Goal: Transaction & Acquisition: Purchase product/service

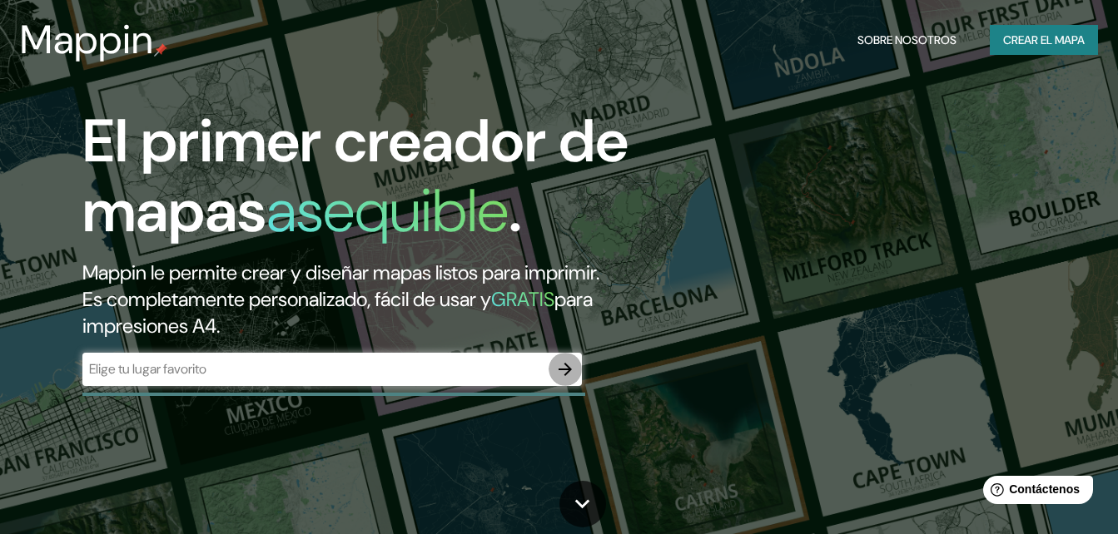
click at [567, 369] on icon "button" at bounding box center [564, 369] width 13 height 13
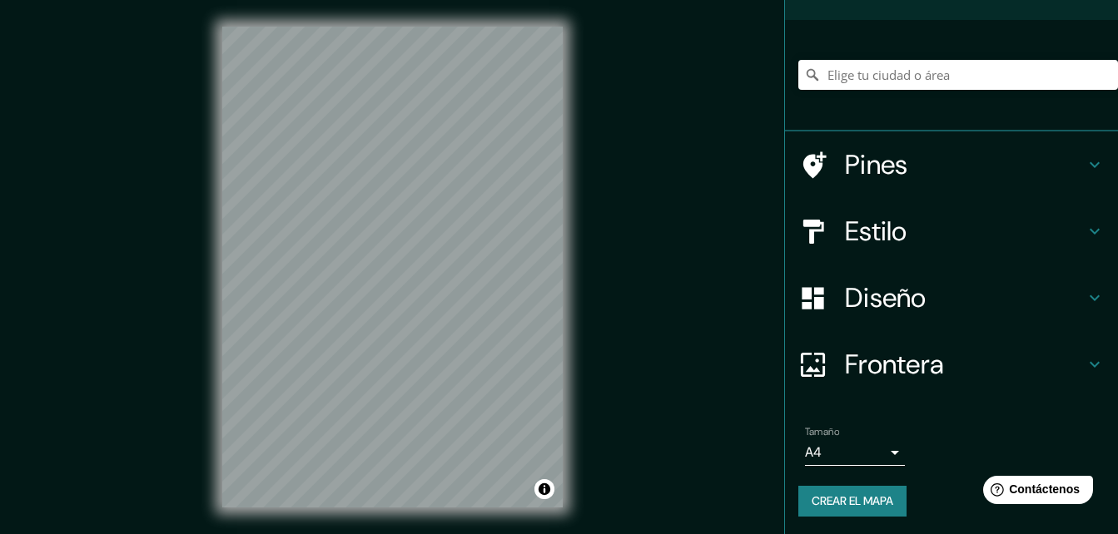
scroll to position [102, 0]
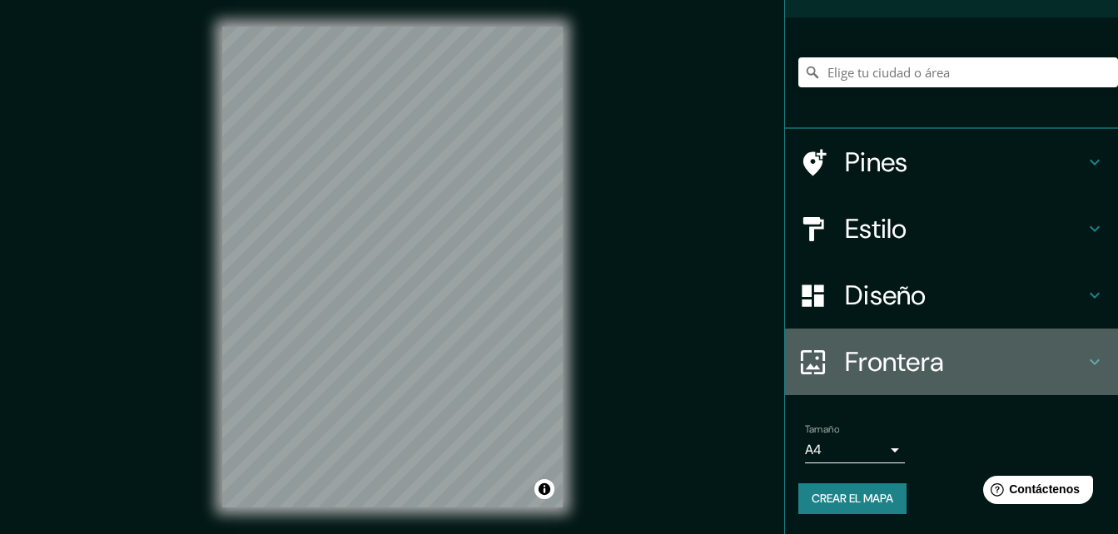
click at [886, 357] on h4 "Frontera" at bounding box center [965, 361] width 240 height 33
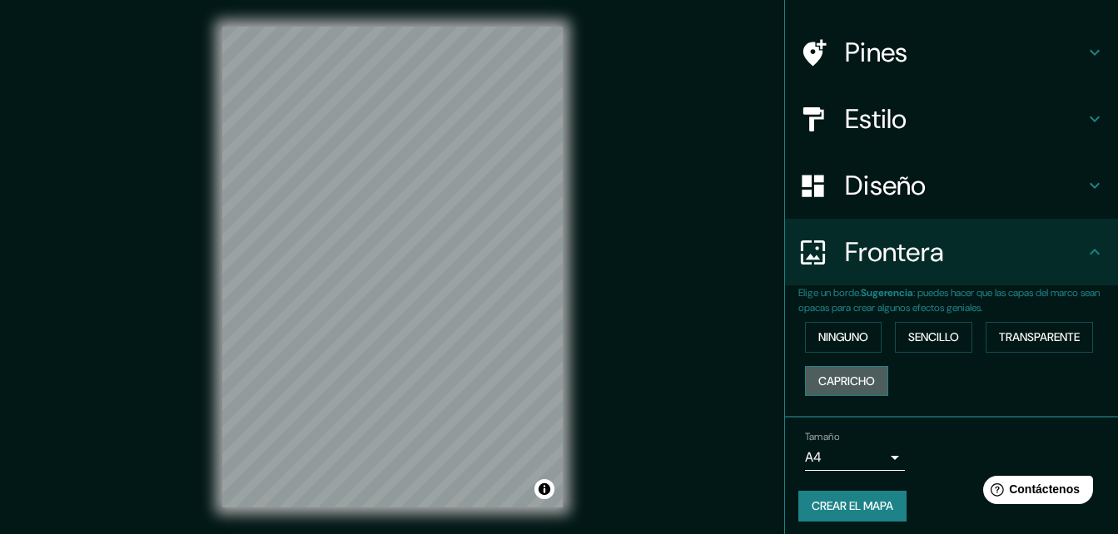
click at [827, 378] on font "Capricho" at bounding box center [846, 381] width 57 height 21
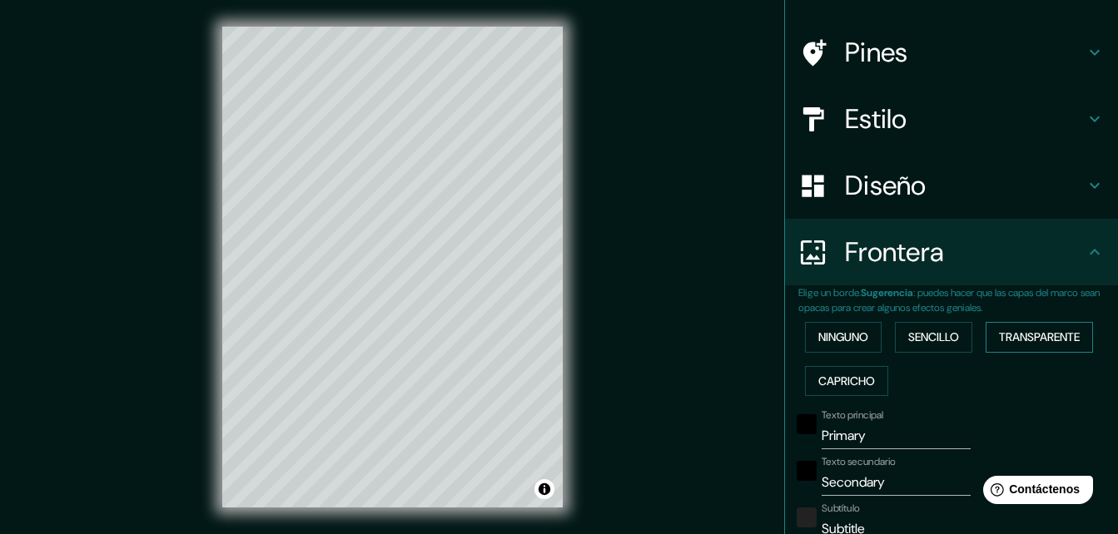
click at [1071, 341] on font "Transparente" at bounding box center [1039, 337] width 81 height 21
click at [949, 339] on font "Sencillo" at bounding box center [933, 337] width 51 height 21
click at [821, 345] on font "Ninguno" at bounding box center [843, 337] width 50 height 21
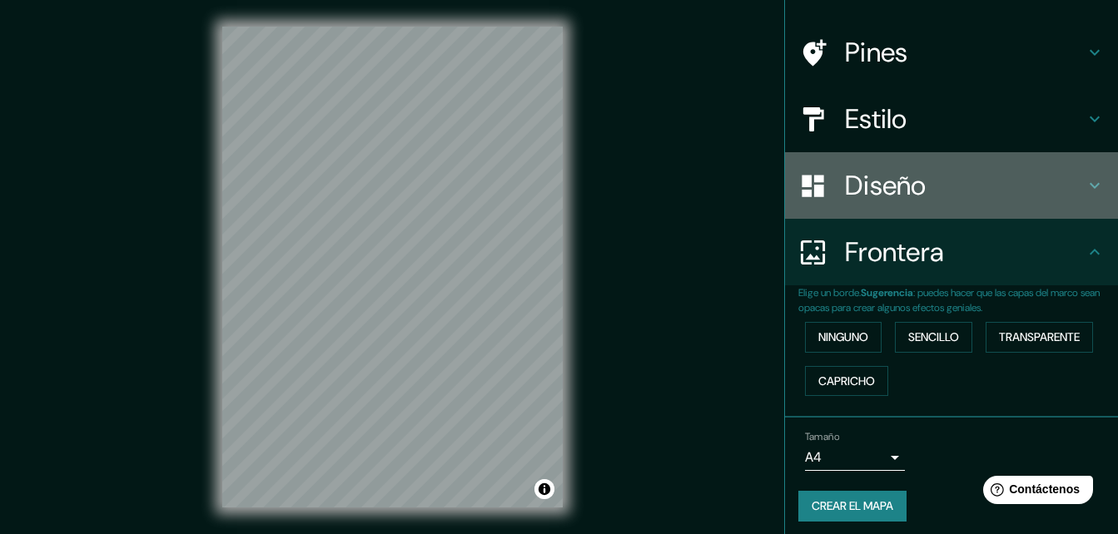
click at [947, 186] on h4 "Diseño" at bounding box center [965, 185] width 240 height 33
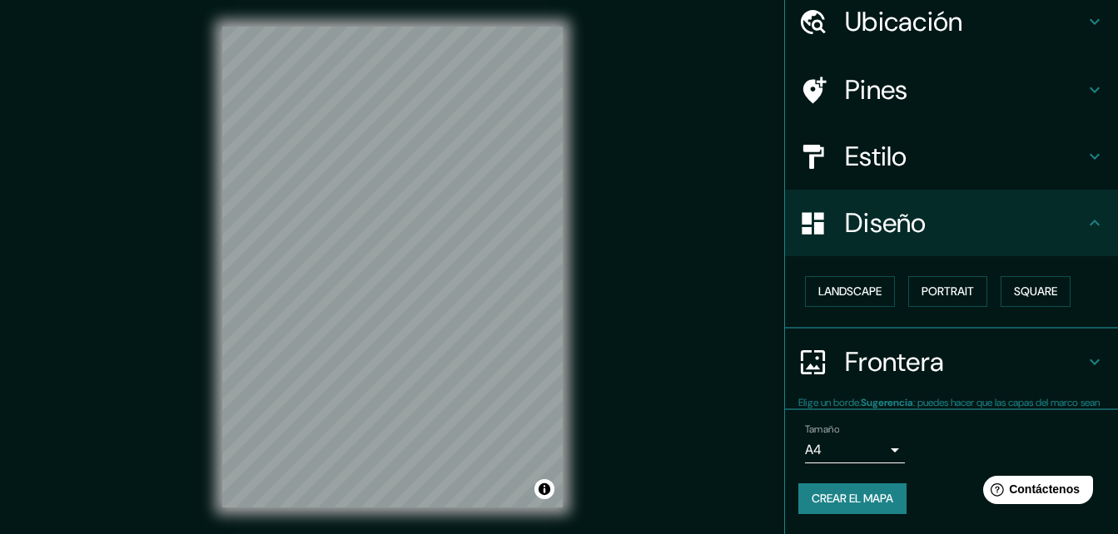
scroll to position [64, 0]
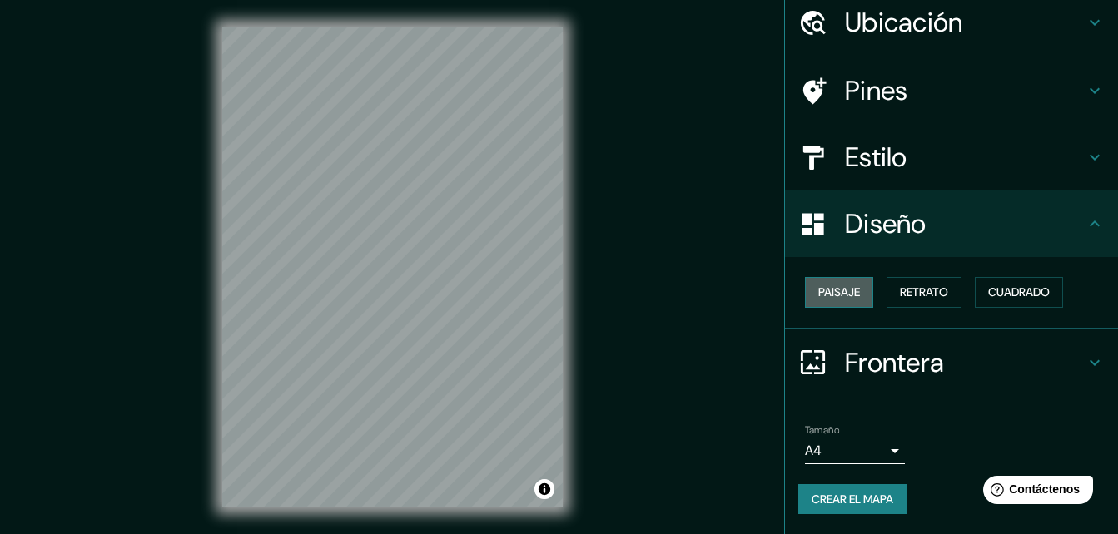
click at [834, 291] on font "Paisaje" at bounding box center [839, 292] width 42 height 21
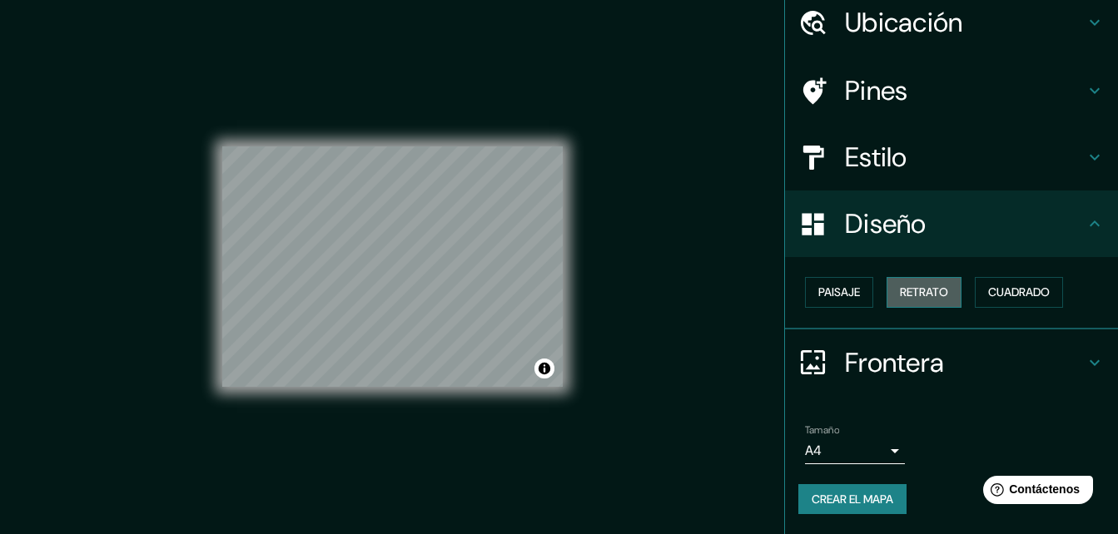
click at [924, 290] on font "Retrato" at bounding box center [923, 292] width 48 height 21
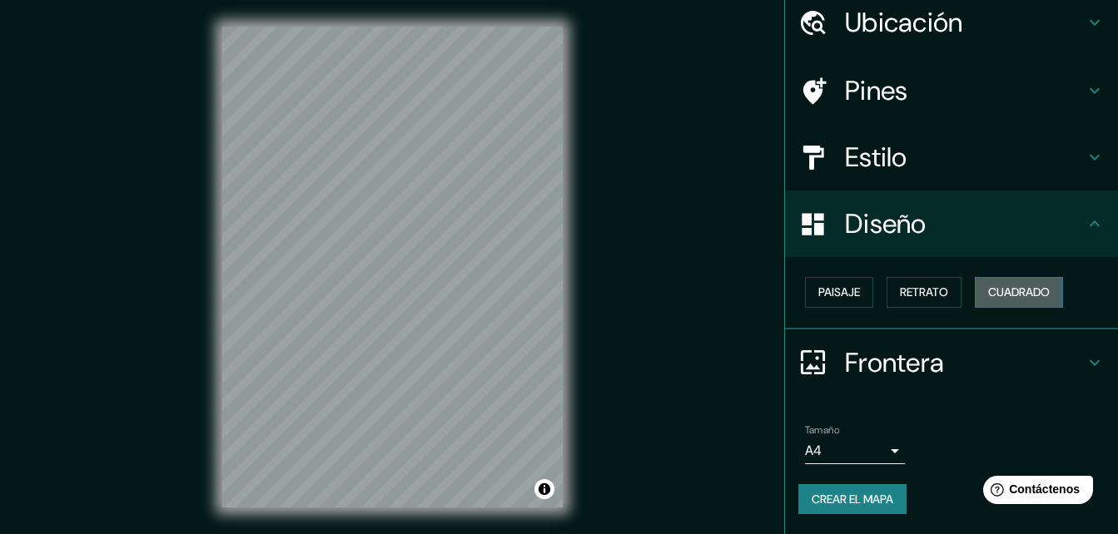
click at [1013, 293] on font "Cuadrado" at bounding box center [1019, 292] width 62 height 21
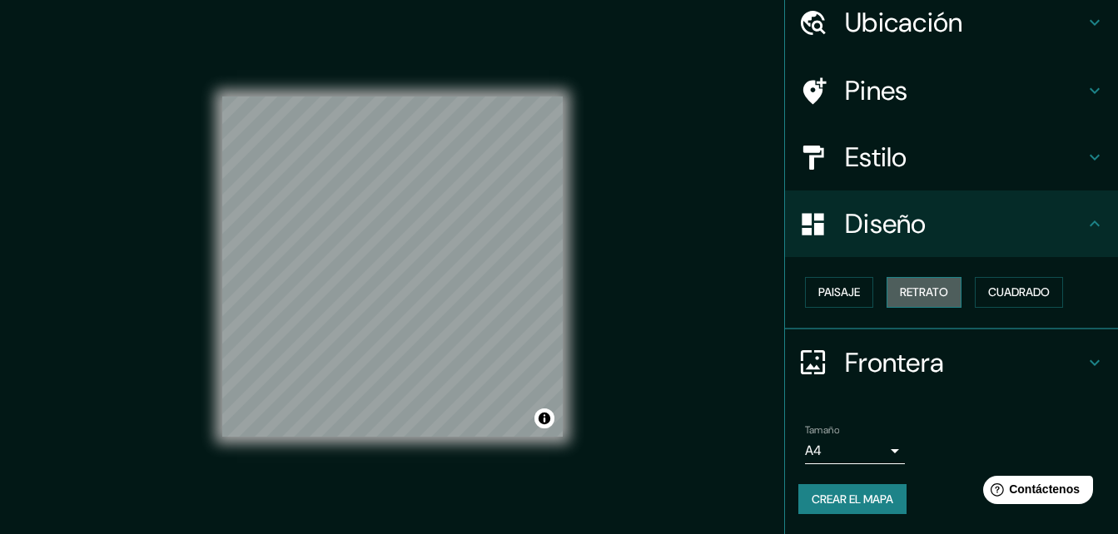
click at [949, 298] on button "Retrato" at bounding box center [923, 292] width 75 height 31
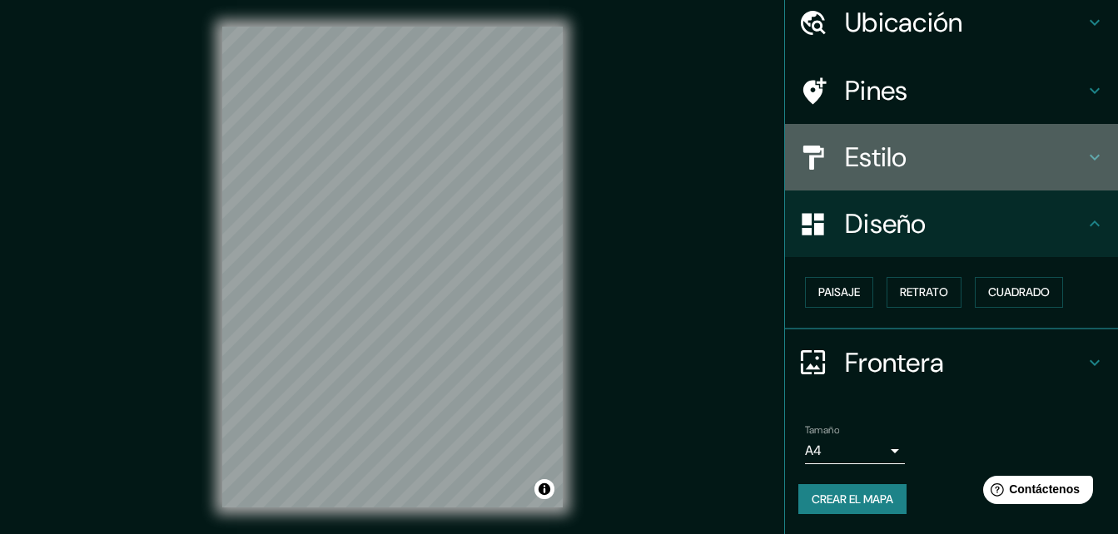
click at [897, 148] on h4 "Estilo" at bounding box center [965, 157] width 240 height 33
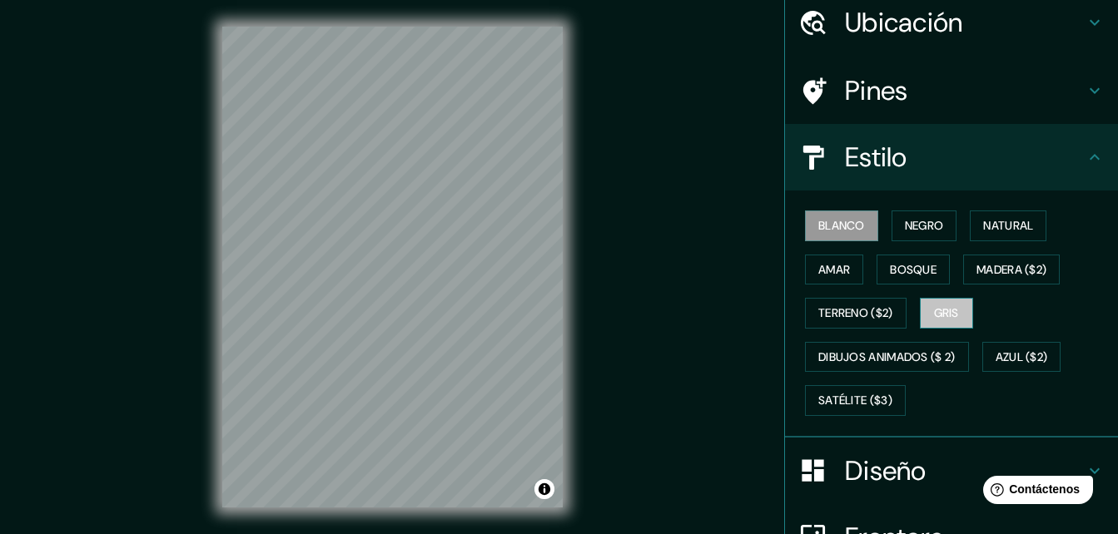
click at [934, 314] on font "Gris" at bounding box center [946, 313] width 25 height 21
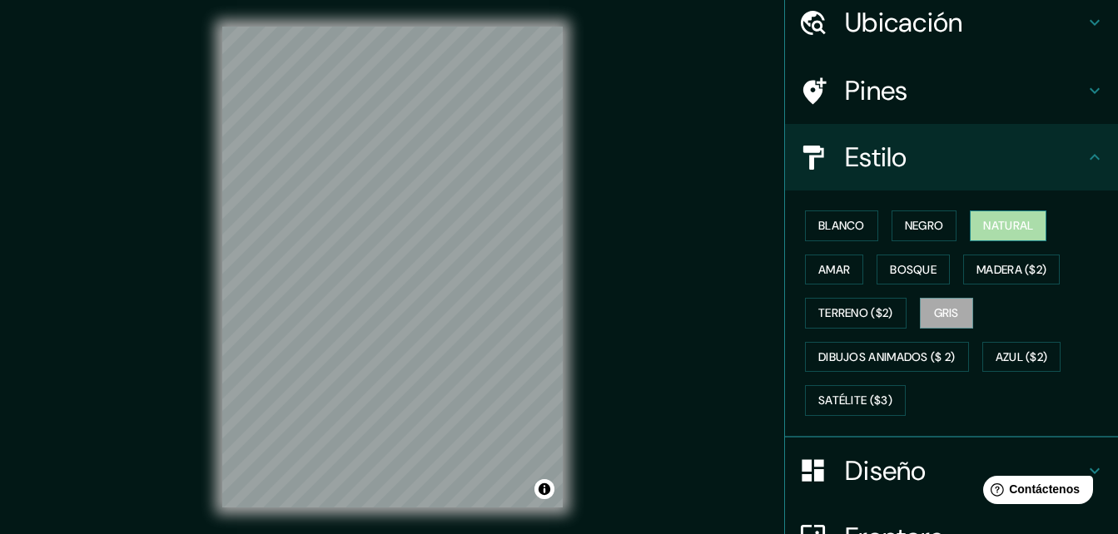
click at [994, 231] on font "Natural" at bounding box center [1008, 226] width 50 height 21
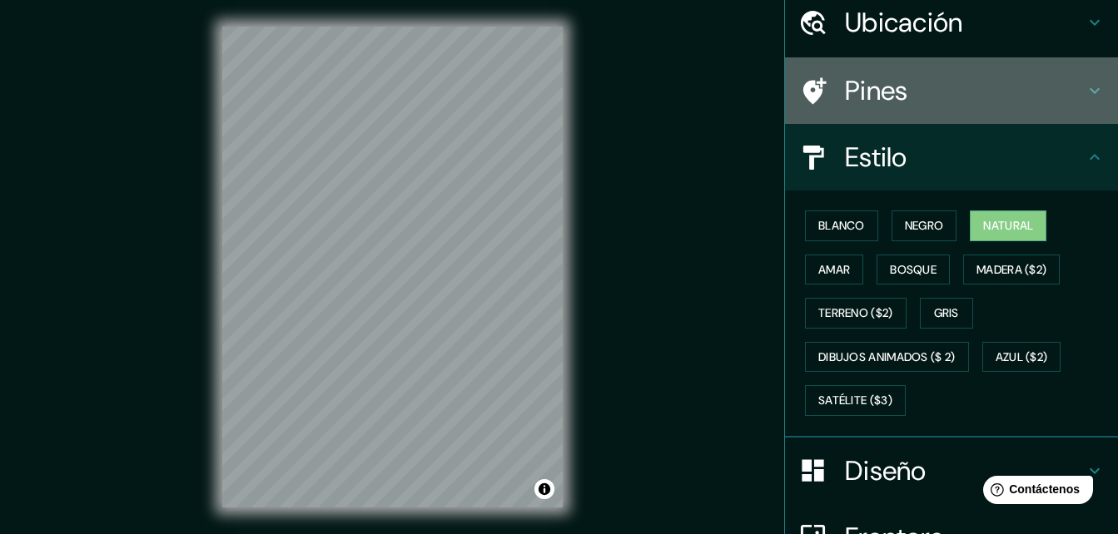
click at [904, 88] on h4 "Pines" at bounding box center [965, 90] width 240 height 33
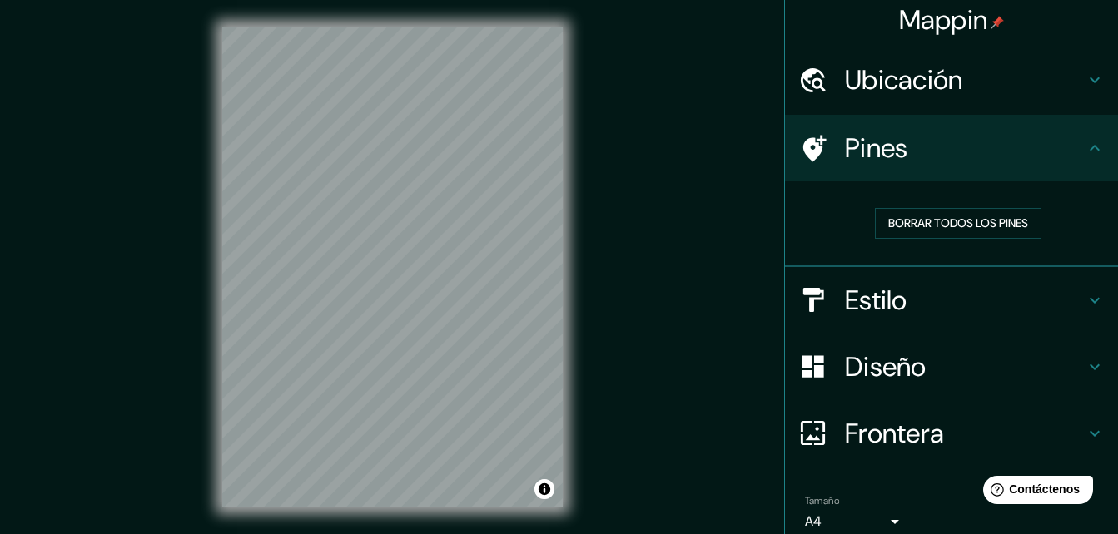
scroll to position [0, 0]
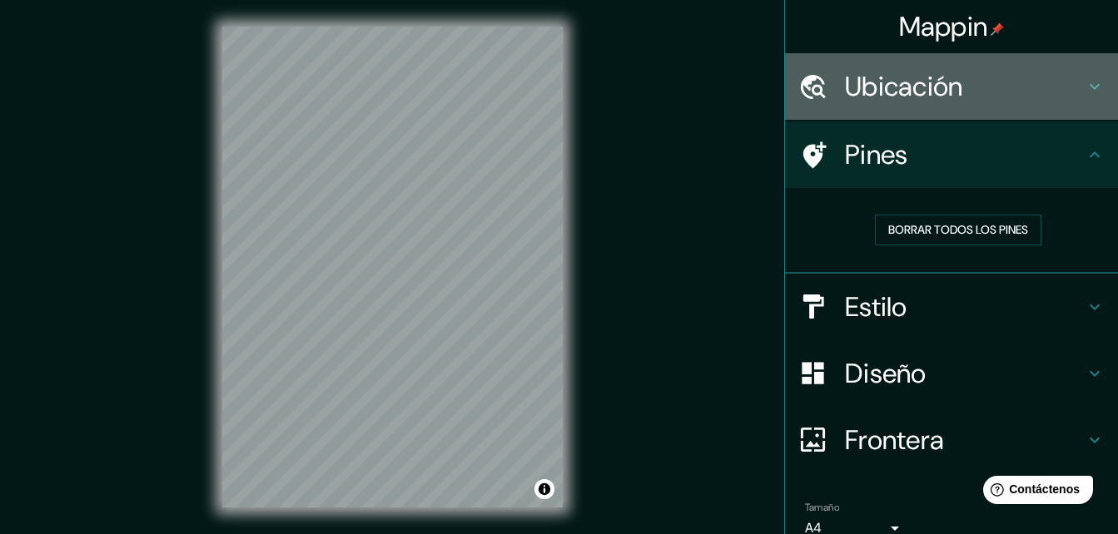
click at [943, 99] on h4 "Ubicación" at bounding box center [965, 86] width 240 height 33
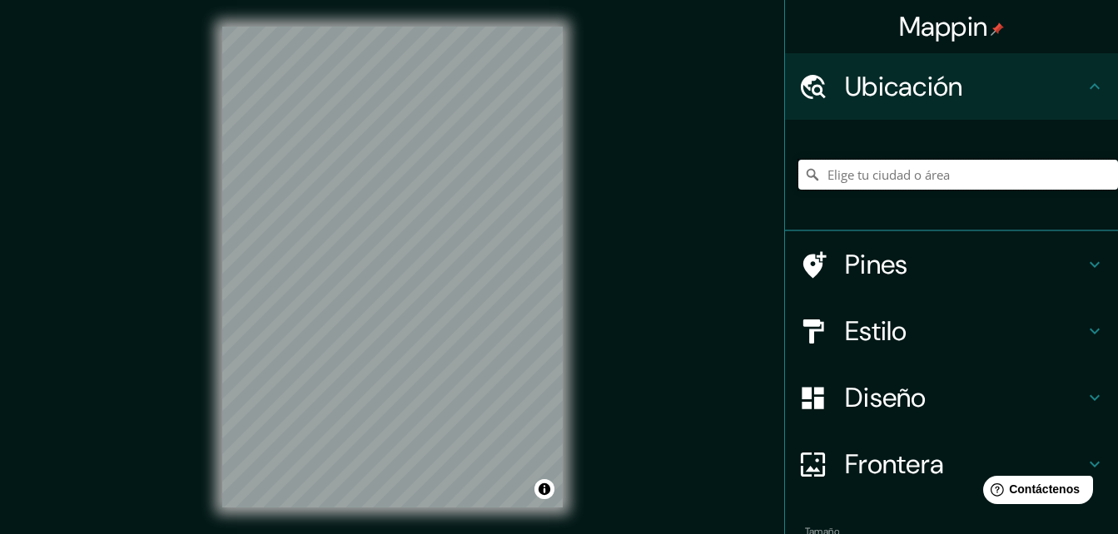
click at [909, 176] on input "Elige tu ciudad o área" at bounding box center [958, 175] width 320 height 30
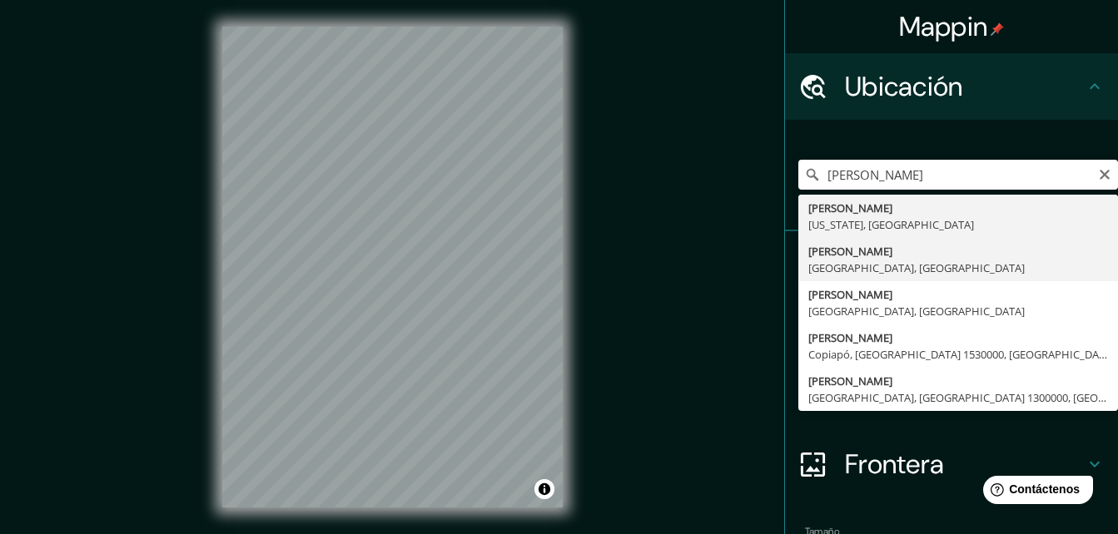
type input "[PERSON_NAME], [GEOGRAPHIC_DATA], [GEOGRAPHIC_DATA]"
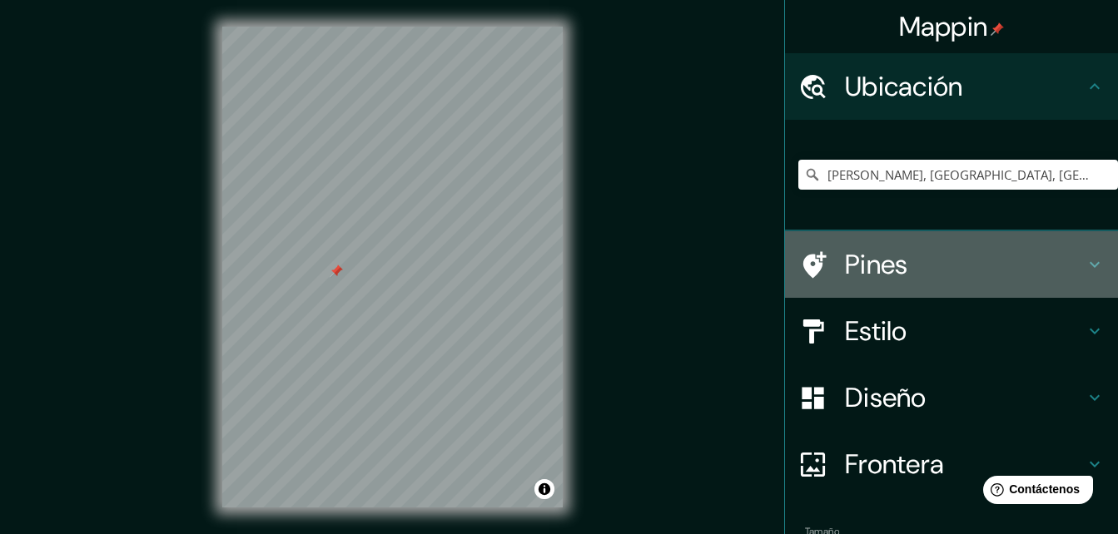
click at [914, 266] on h4 "Pines" at bounding box center [965, 264] width 240 height 33
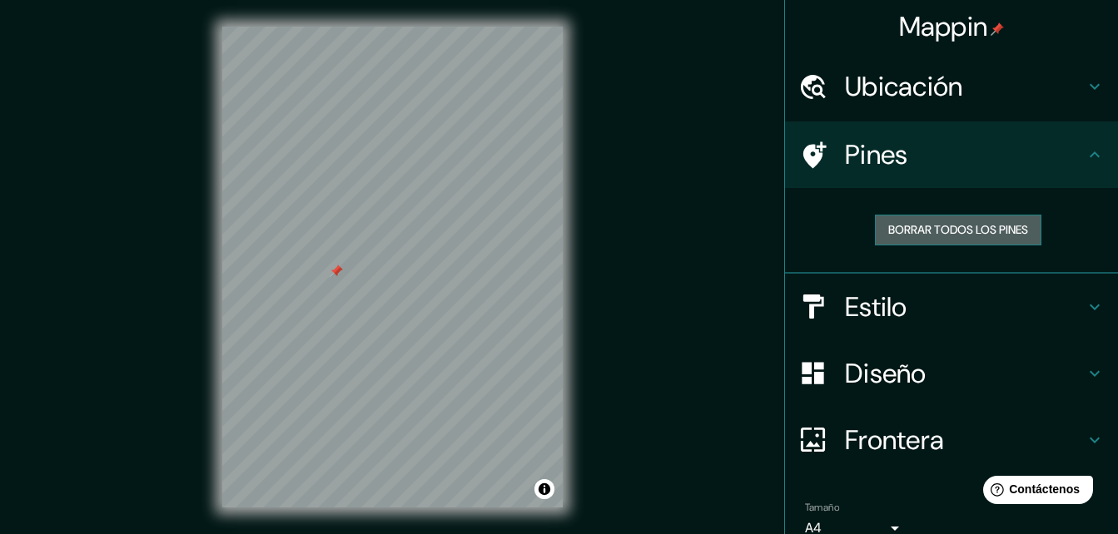
click at [956, 231] on font "Borrar todos los pines" at bounding box center [958, 230] width 140 height 21
click at [955, 229] on font "Borrar todos los pines" at bounding box center [958, 230] width 140 height 21
click at [922, 216] on button "Borrar todos los pines" at bounding box center [958, 230] width 166 height 31
